Goal: Information Seeking & Learning: Learn about a topic

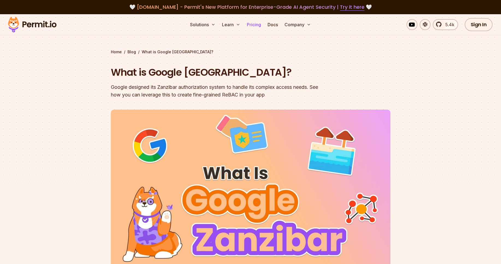
click at [252, 24] on link "Pricing" at bounding box center [254, 24] width 19 height 11
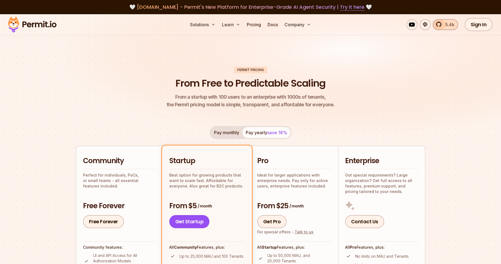
click at [448, 25] on span "5.4k" at bounding box center [448, 24] width 12 height 7
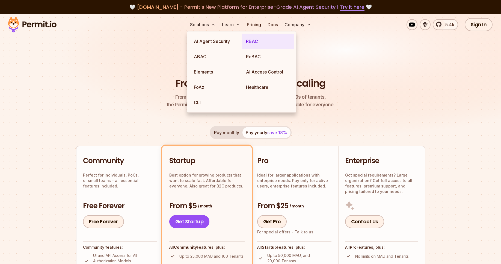
click at [257, 40] on link "RBAC" at bounding box center [268, 41] width 52 height 15
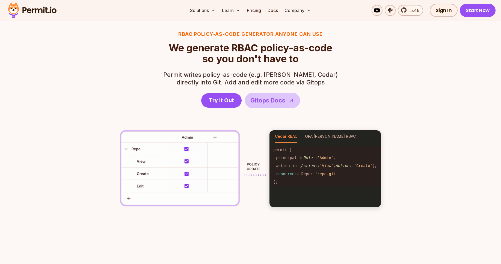
scroll to position [753, 0]
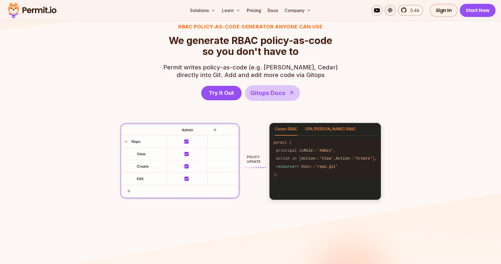
click at [307, 131] on button "OPA Rego RBAC" at bounding box center [330, 129] width 51 height 13
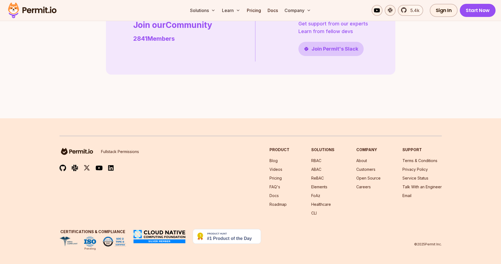
scroll to position [1572, 0]
click at [275, 11] on link "Docs" at bounding box center [272, 10] width 15 height 11
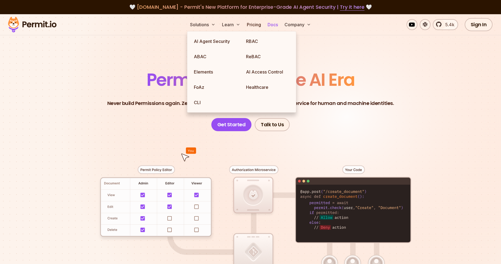
click at [270, 29] on link "Docs" at bounding box center [272, 24] width 15 height 11
